Goal: Find specific page/section: Find specific page/section

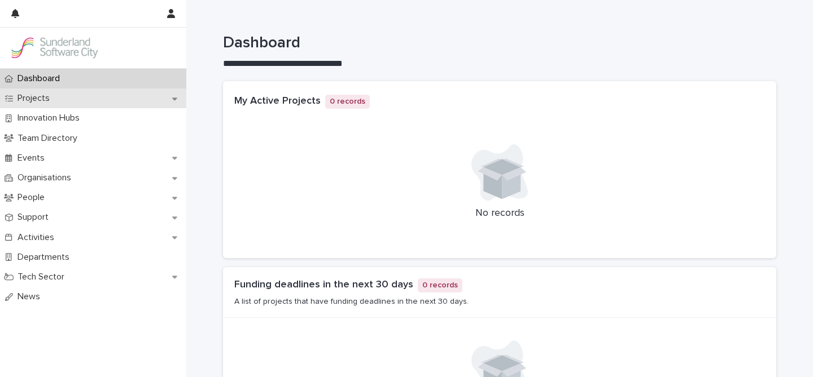
click at [55, 98] on p "Projects" at bounding box center [36, 98] width 46 height 11
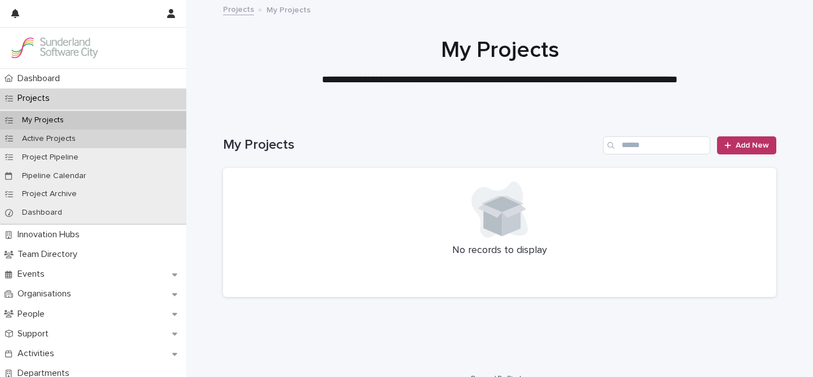
click at [44, 136] on p "Active Projects" at bounding box center [49, 139] width 72 height 10
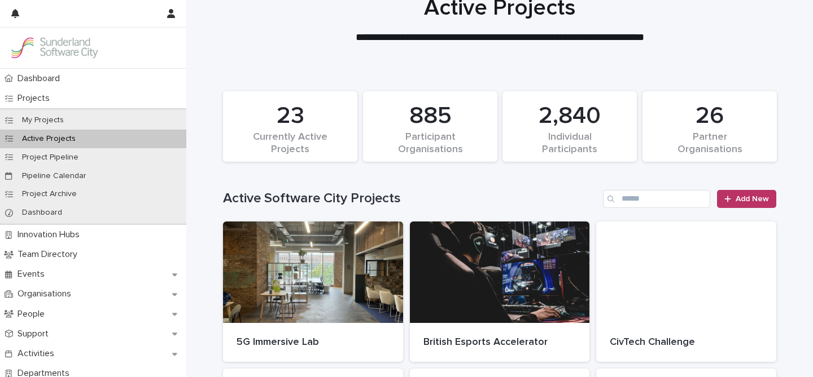
scroll to position [39, 0]
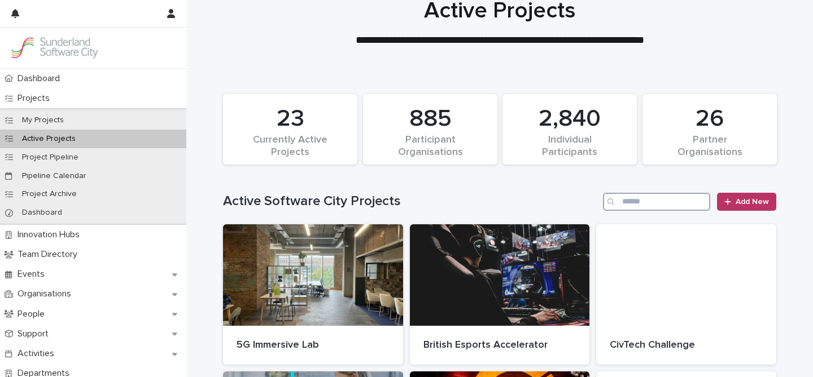
click at [623, 202] on input "Search" at bounding box center [656, 202] width 107 height 18
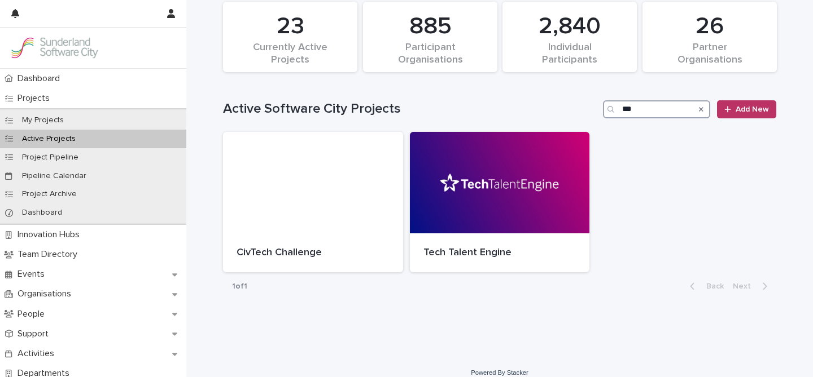
scroll to position [131, 0]
type input "***"
click at [525, 174] on div at bounding box center [500, 184] width 180 height 102
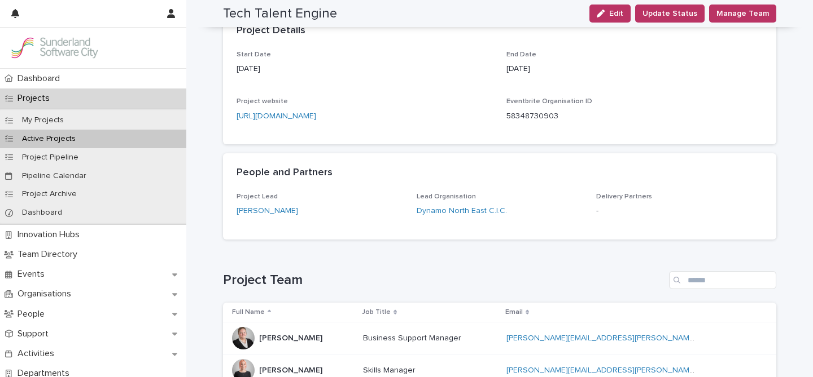
scroll to position [399, 0]
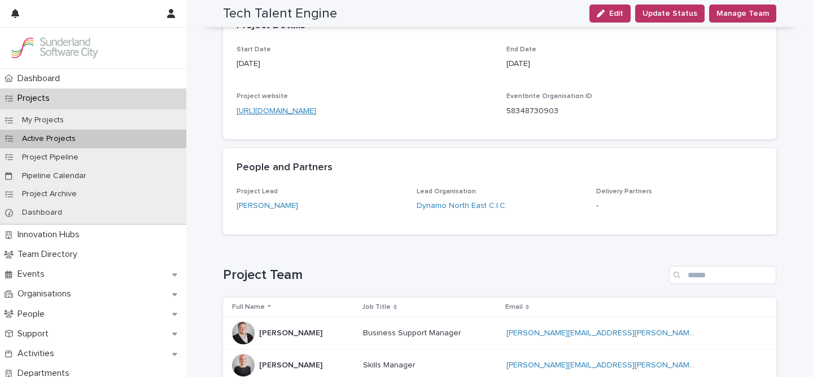
click at [316, 108] on link "[URL][DOMAIN_NAME]" at bounding box center [276, 111] width 80 height 8
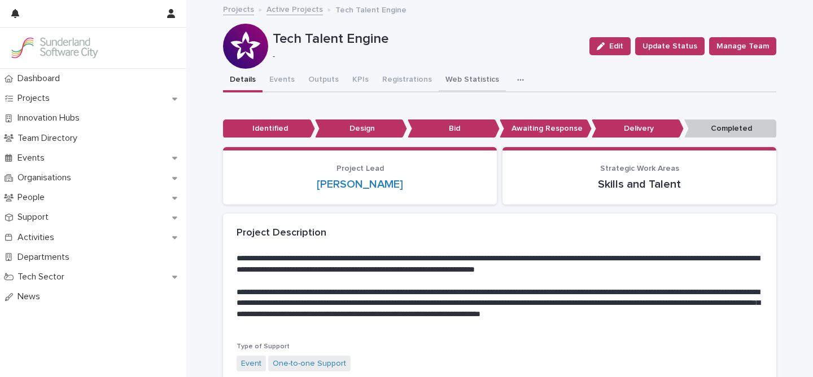
click at [461, 81] on button "Web Statistics" at bounding box center [471, 81] width 67 height 24
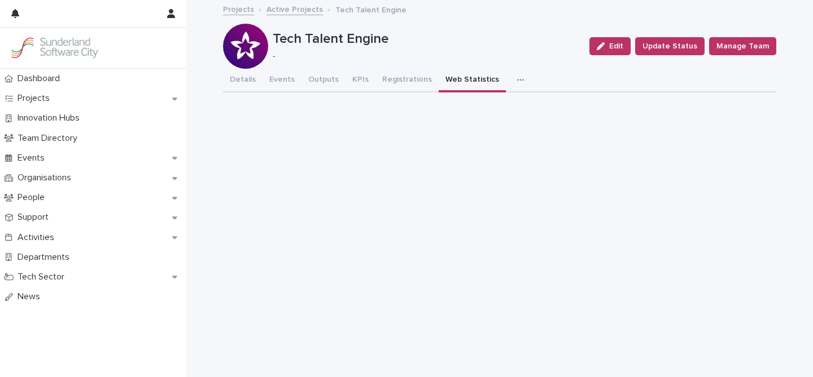
click at [517, 82] on div "button" at bounding box center [522, 80] width 11 height 8
click at [415, 77] on button "Registrations" at bounding box center [406, 81] width 63 height 24
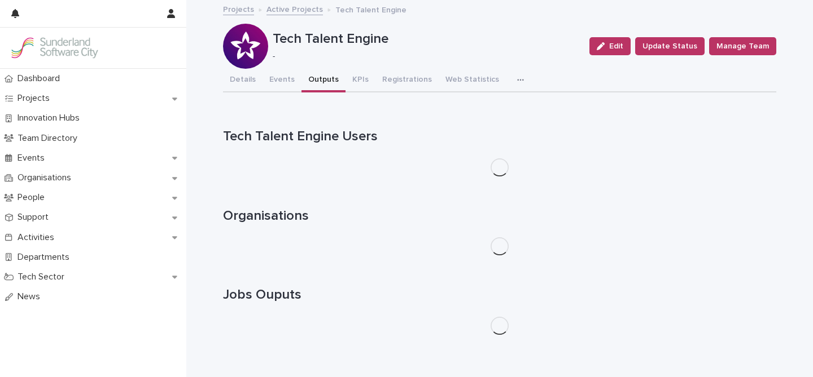
click at [327, 78] on button "Outputs" at bounding box center [323, 81] width 44 height 24
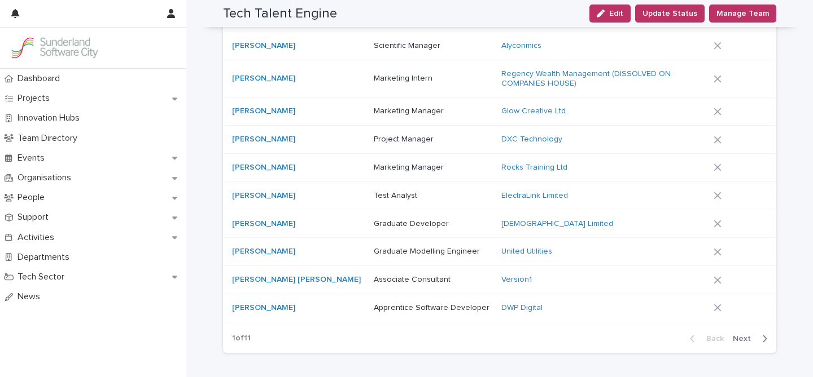
scroll to position [1085, 0]
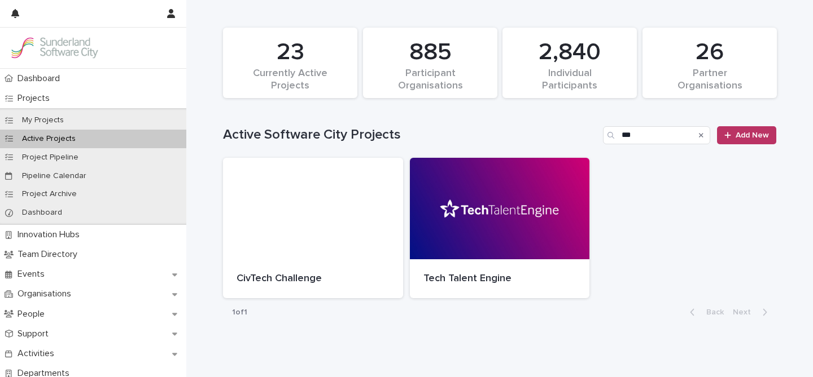
scroll to position [112, 0]
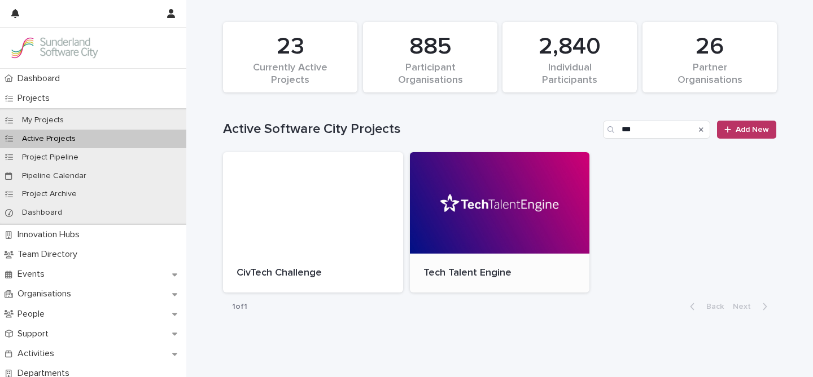
click at [475, 240] on div at bounding box center [500, 203] width 180 height 102
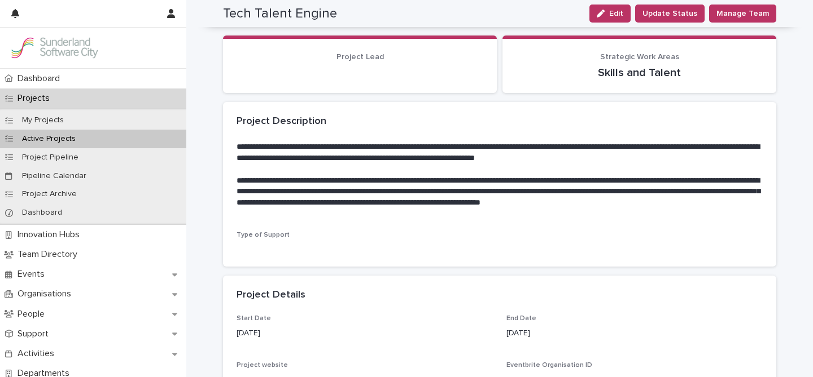
scroll to position [32, 0]
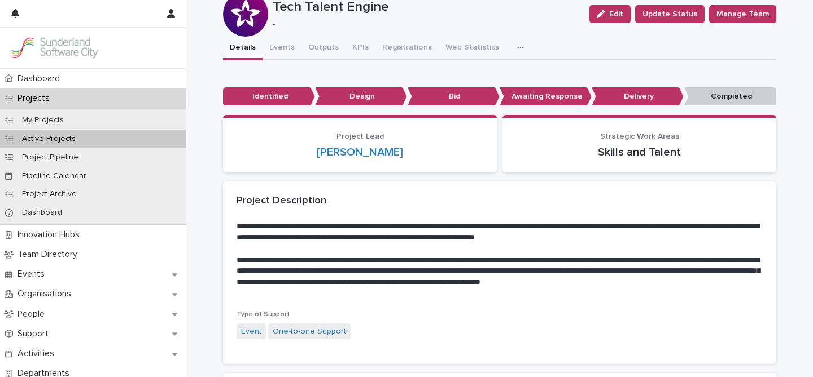
click at [350, 97] on p "Design" at bounding box center [361, 96] width 92 height 19
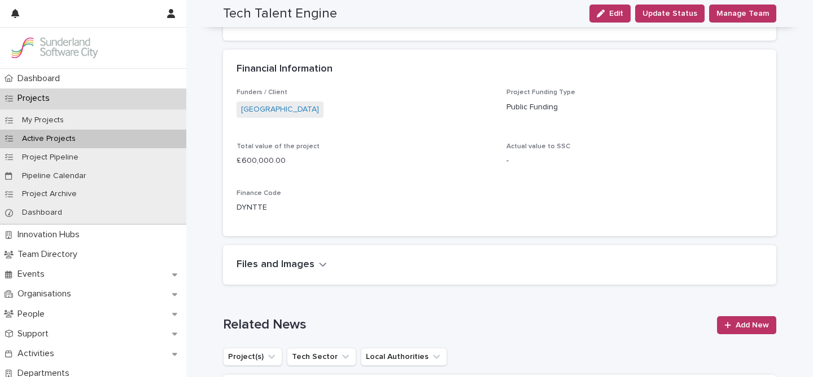
scroll to position [1055, 0]
click at [319, 262] on icon "button" at bounding box center [323, 263] width 8 height 10
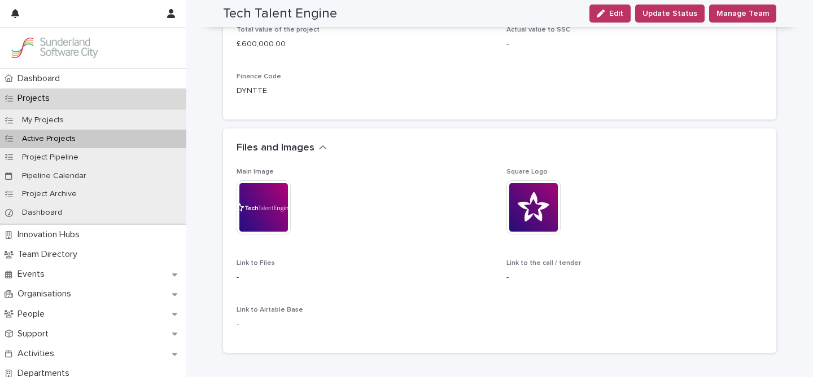
scroll to position [1182, 0]
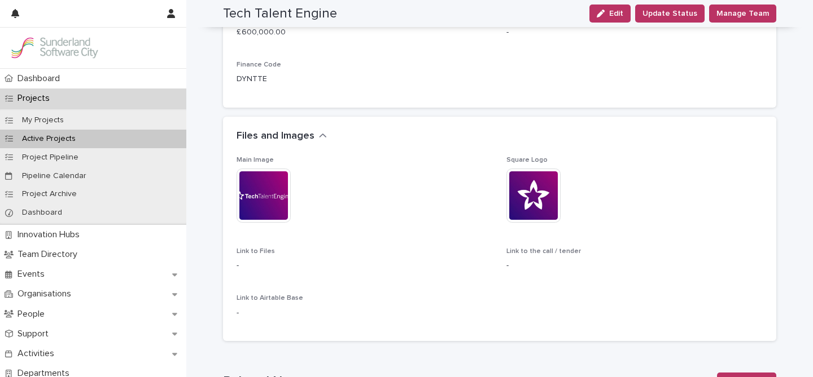
click at [270, 191] on img at bounding box center [263, 196] width 54 height 54
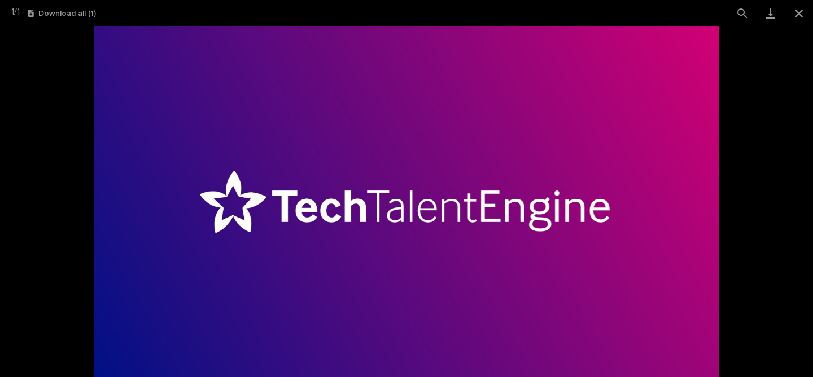
click at [364, 177] on img at bounding box center [406, 202] width 624 height 351
click at [65, 15] on button "Download all ( 1 )" at bounding box center [62, 14] width 68 height 8
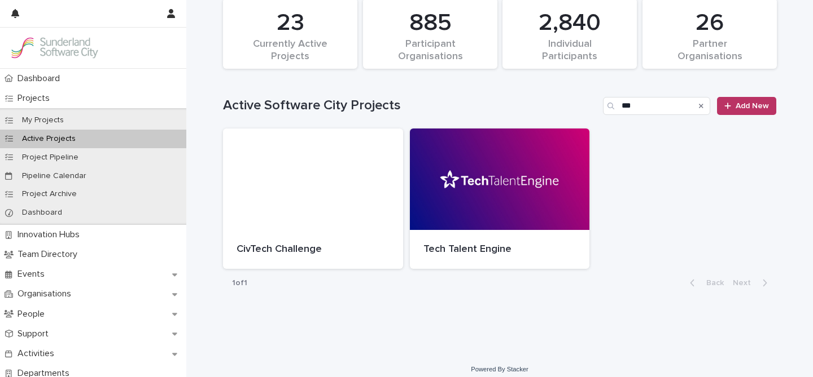
scroll to position [144, 0]
